Goal: Task Accomplishment & Management: Complete application form

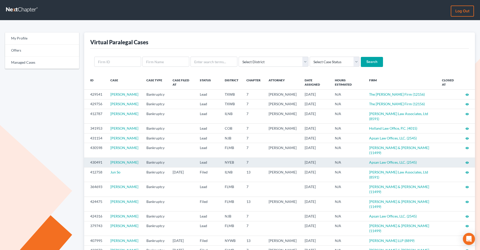
click at [468, 163] on icon "visibility" at bounding box center [468, 163] width 4 height 4
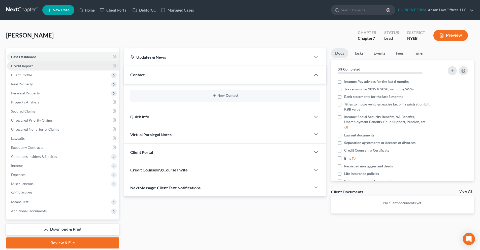
click at [41, 69] on link "Credit Report" at bounding box center [63, 66] width 112 height 9
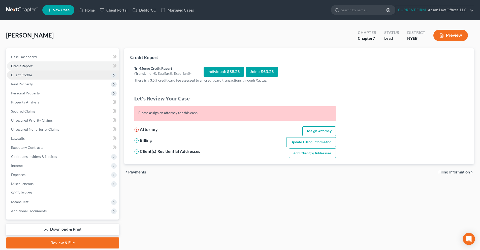
click at [37, 77] on span "Client Profile" at bounding box center [63, 75] width 112 height 9
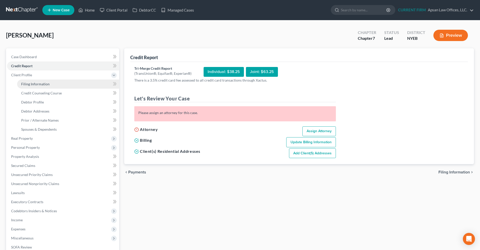
click at [35, 86] on span "Filing Information" at bounding box center [35, 84] width 28 height 4
select select "1"
select select "0"
select select "35"
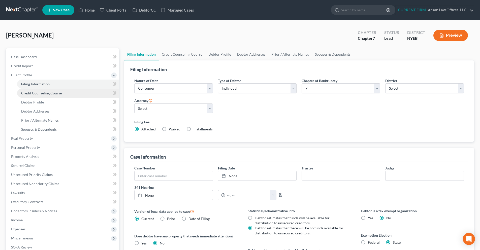
click at [35, 93] on span "Credit Counseling Course" at bounding box center [41, 93] width 41 height 4
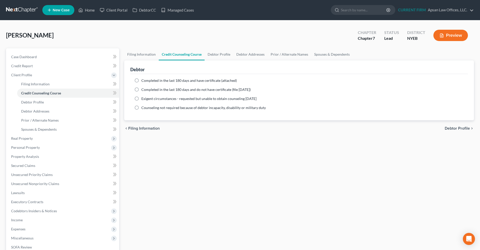
click at [141, 82] on label "Completed in the last 180 days and have certificate (attached)" at bounding box center [189, 80] width 96 height 5
click at [143, 81] on input "Completed in the last 180 days and have certificate (attached)" at bounding box center [144, 79] width 3 height 3
radio input "true"
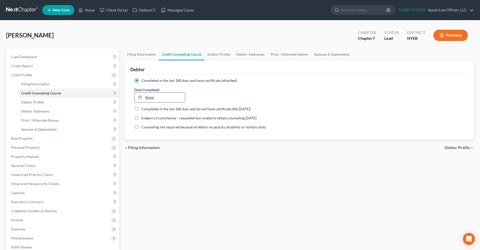
click at [166, 99] on link "None" at bounding box center [160, 98] width 50 height 10
type input "[DATE]"
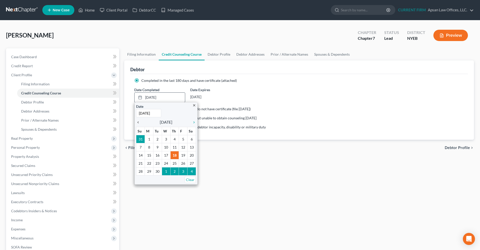
click at [140, 123] on icon "chevron_left" at bounding box center [139, 123] width 7 height 4
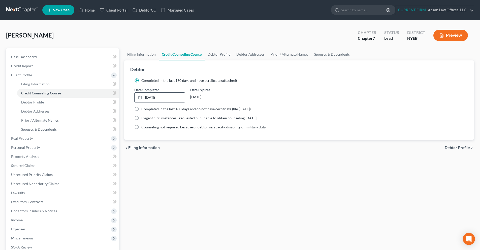
click at [452, 149] on span "Debtor Profile" at bounding box center [457, 148] width 25 height 4
select select "0"
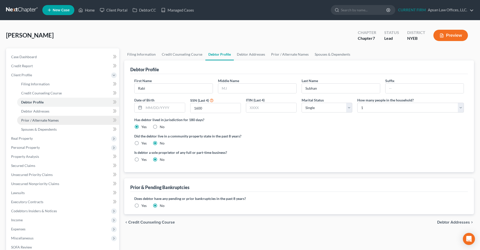
radio input "true"
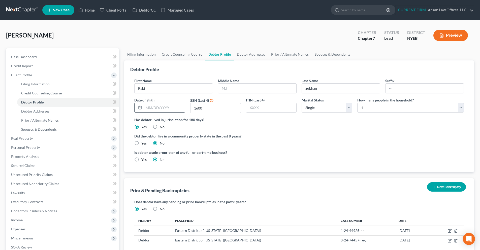
click at [167, 108] on input "text" at bounding box center [164, 108] width 41 height 10
type input "[DATE]"
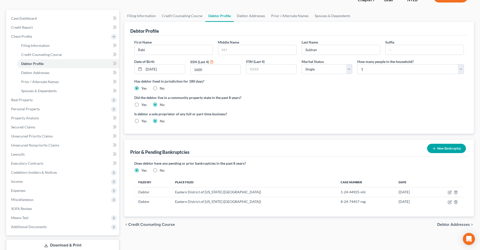
scroll to position [50, 0]
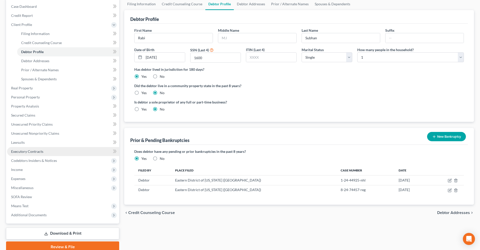
click at [34, 153] on span "Executory Contracts" at bounding box center [27, 152] width 32 height 4
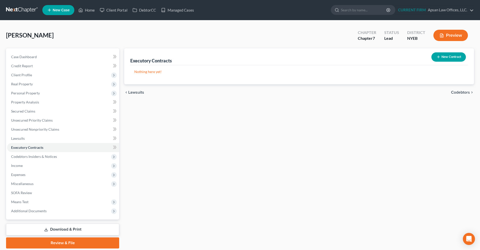
click at [448, 57] on button "New Contract" at bounding box center [449, 56] width 35 height 9
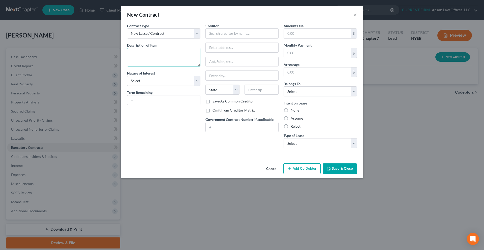
click at [165, 53] on textarea at bounding box center [163, 57] width 73 height 19
type textarea "Residential"
click at [196, 82] on select "Select Purchaser Agent Lessor Lessee" at bounding box center [163, 81] width 73 height 10
click at [127, 76] on select "Select Purchaser Agent Lessor Lessee" at bounding box center [163, 81] width 73 height 10
click at [196, 80] on select "Select Purchaser Agent Lessor Lessee" at bounding box center [163, 81] width 73 height 10
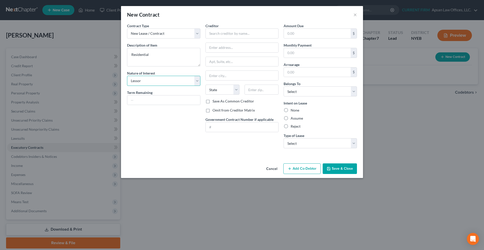
select select "3"
click at [127, 76] on select "Select Purchaser Agent Lessor Lessee" at bounding box center [163, 81] width 73 height 10
click at [354, 17] on button "×" at bounding box center [356, 15] width 4 height 6
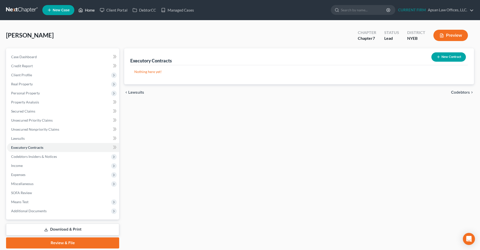
click at [91, 13] on link "Home" at bounding box center [86, 10] width 21 height 9
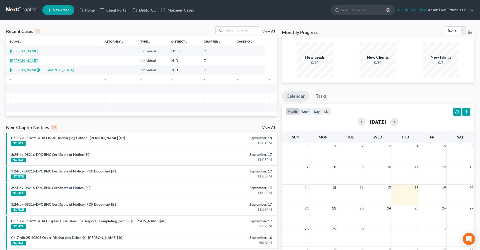
click at [19, 60] on link "[PERSON_NAME]" at bounding box center [24, 61] width 28 height 4
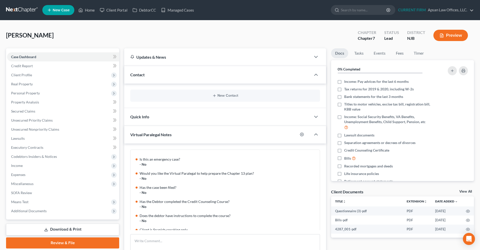
scroll to position [114, 0]
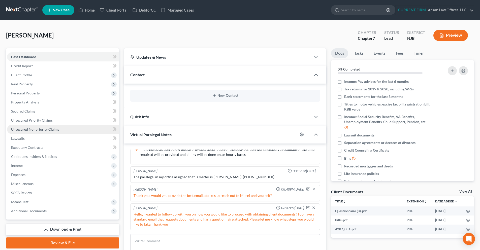
click at [32, 132] on link "Unsecured Nonpriority Claims" at bounding box center [63, 129] width 112 height 9
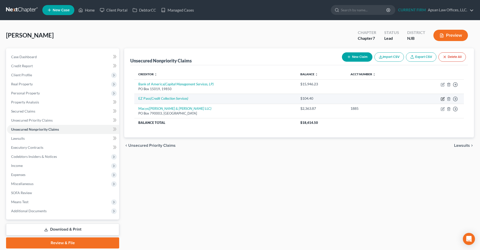
click at [442, 98] on icon "button" at bounding box center [442, 99] width 3 height 3
select select "0"
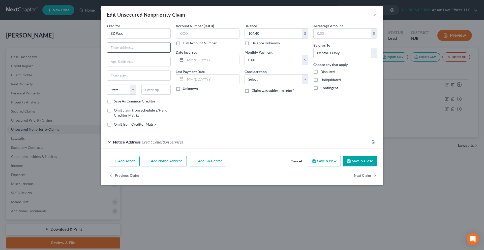
click at [149, 50] on input "text" at bounding box center [138, 48] width 63 height 10
paste input "P.O. Box 15186"
type input "P.O. Box 15186"
click at [150, 91] on input "text" at bounding box center [156, 90] width 30 height 10
type input "12212"
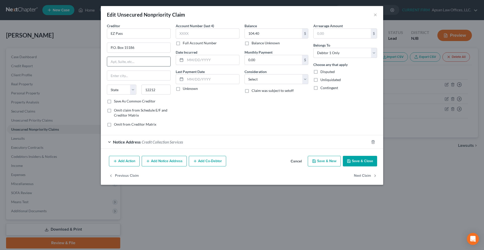
type input "[GEOGRAPHIC_DATA]"
select select "35"
click at [134, 60] on input "text" at bounding box center [138, 62] width 63 height 10
click at [360, 164] on button "Save & Close" at bounding box center [360, 161] width 34 height 11
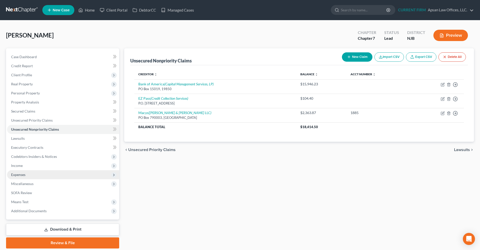
click at [48, 174] on span "Expenses" at bounding box center [63, 174] width 112 height 9
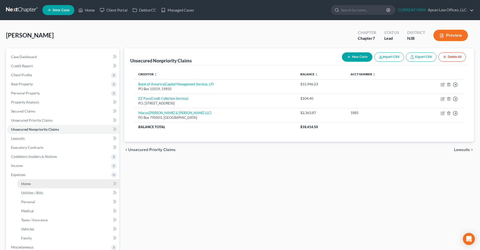
click at [79, 183] on link "Home" at bounding box center [68, 184] width 102 height 9
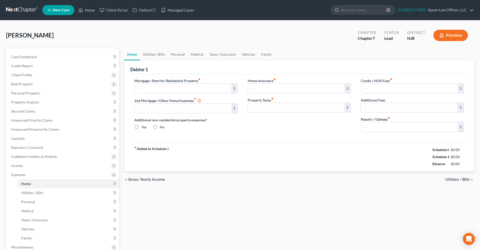
type input "1,600.00"
type input "0.00"
radio input "true"
type input "0.00"
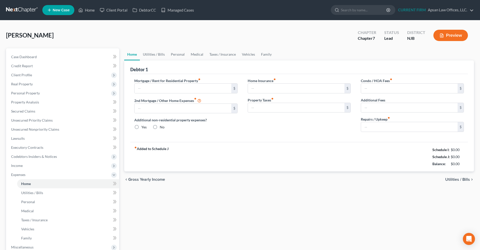
type input "0.00"
click at [159, 56] on link "Utilities / Bills" at bounding box center [154, 54] width 28 height 12
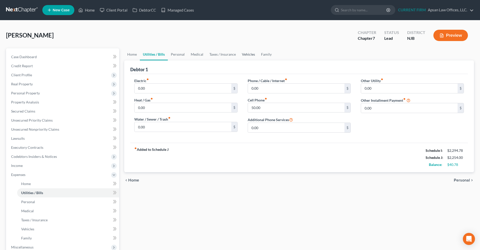
click at [246, 55] on link "Vehicles" at bounding box center [248, 54] width 19 height 12
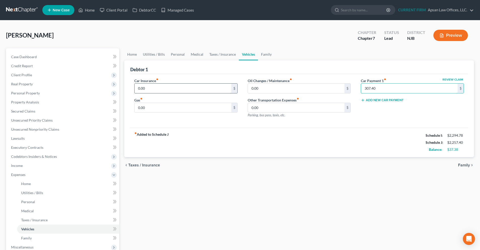
type input "307.40"
type input "126"
click at [186, 110] on input "0.00" at bounding box center [183, 108] width 97 height 10
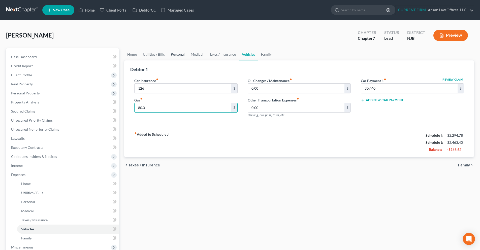
type input "80.0"
click at [180, 55] on link "Personal" at bounding box center [178, 54] width 20 height 12
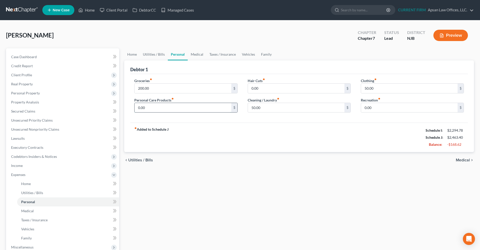
click at [183, 103] on input "0.00" at bounding box center [183, 108] width 97 height 10
type input "25"
drag, startPoint x: 129, startPoint y: 55, endPoint x: 136, endPoint y: 55, distance: 7.1
click at [129, 55] on link "Home" at bounding box center [132, 54] width 16 height 12
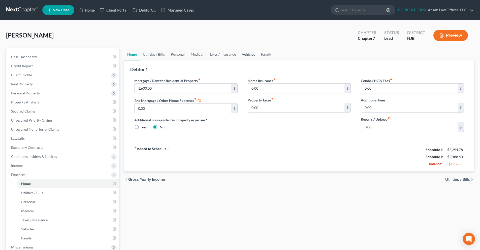
click at [251, 54] on link "Vehicles" at bounding box center [248, 54] width 19 height 12
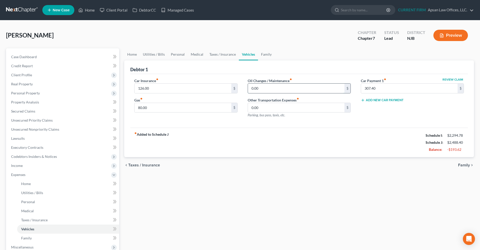
click at [279, 92] on input "0.00" at bounding box center [296, 89] width 97 height 10
type input "85.00"
click at [129, 56] on link "Home" at bounding box center [132, 54] width 16 height 12
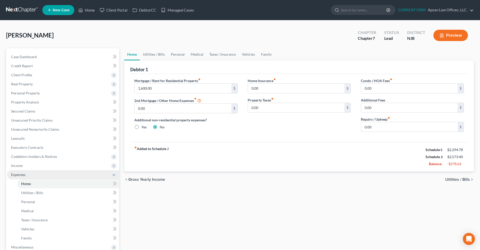
click at [18, 176] on span "Expenses" at bounding box center [18, 175] width 14 height 4
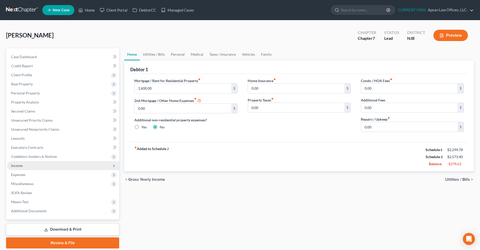
click at [34, 166] on span "Income" at bounding box center [63, 165] width 112 height 9
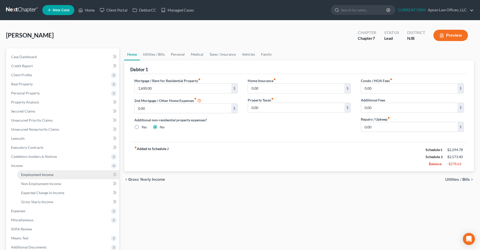
click at [66, 178] on link "Employment Income" at bounding box center [68, 174] width 102 height 9
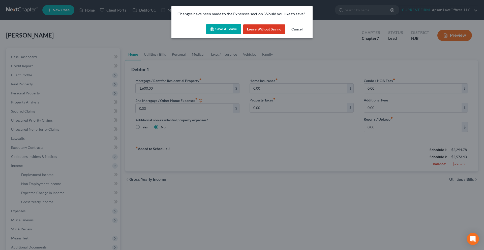
click at [218, 33] on button "Save & Leave" at bounding box center [223, 29] width 35 height 11
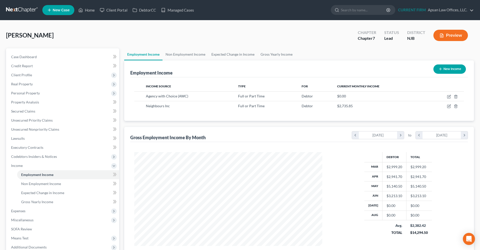
scroll to position [94, 198]
